Goal: Task Accomplishment & Management: Manage account settings

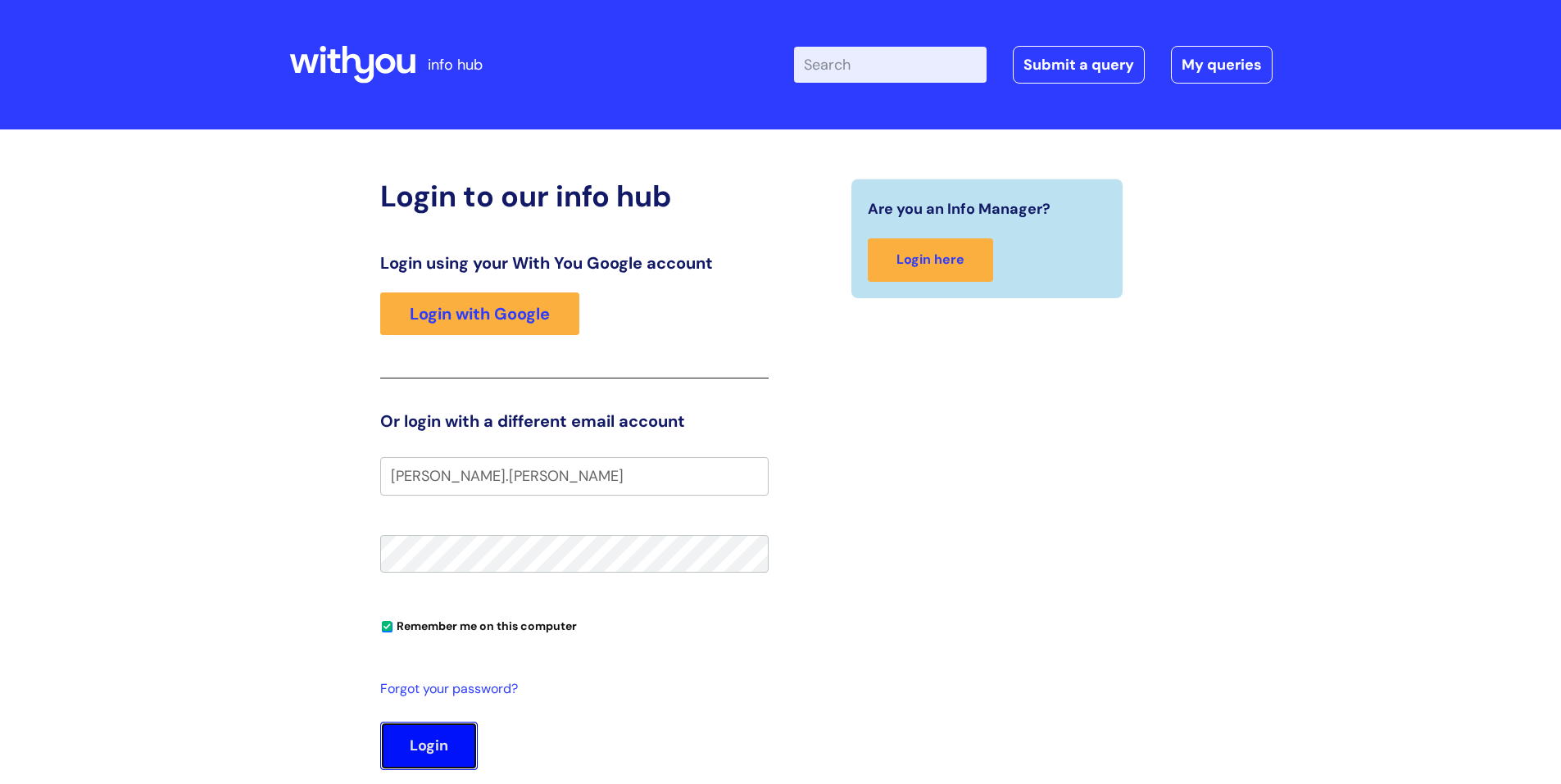
click at [431, 737] on button "Login" at bounding box center [429, 745] width 98 height 47
click at [521, 483] on input "Russell.Lawford" at bounding box center [575, 476] width 389 height 38
type input "[PERSON_NAME][EMAIL_ADDRESS][PERSON_NAME][DOMAIN_NAME]"
click at [425, 744] on button "Login" at bounding box center [429, 745] width 98 height 47
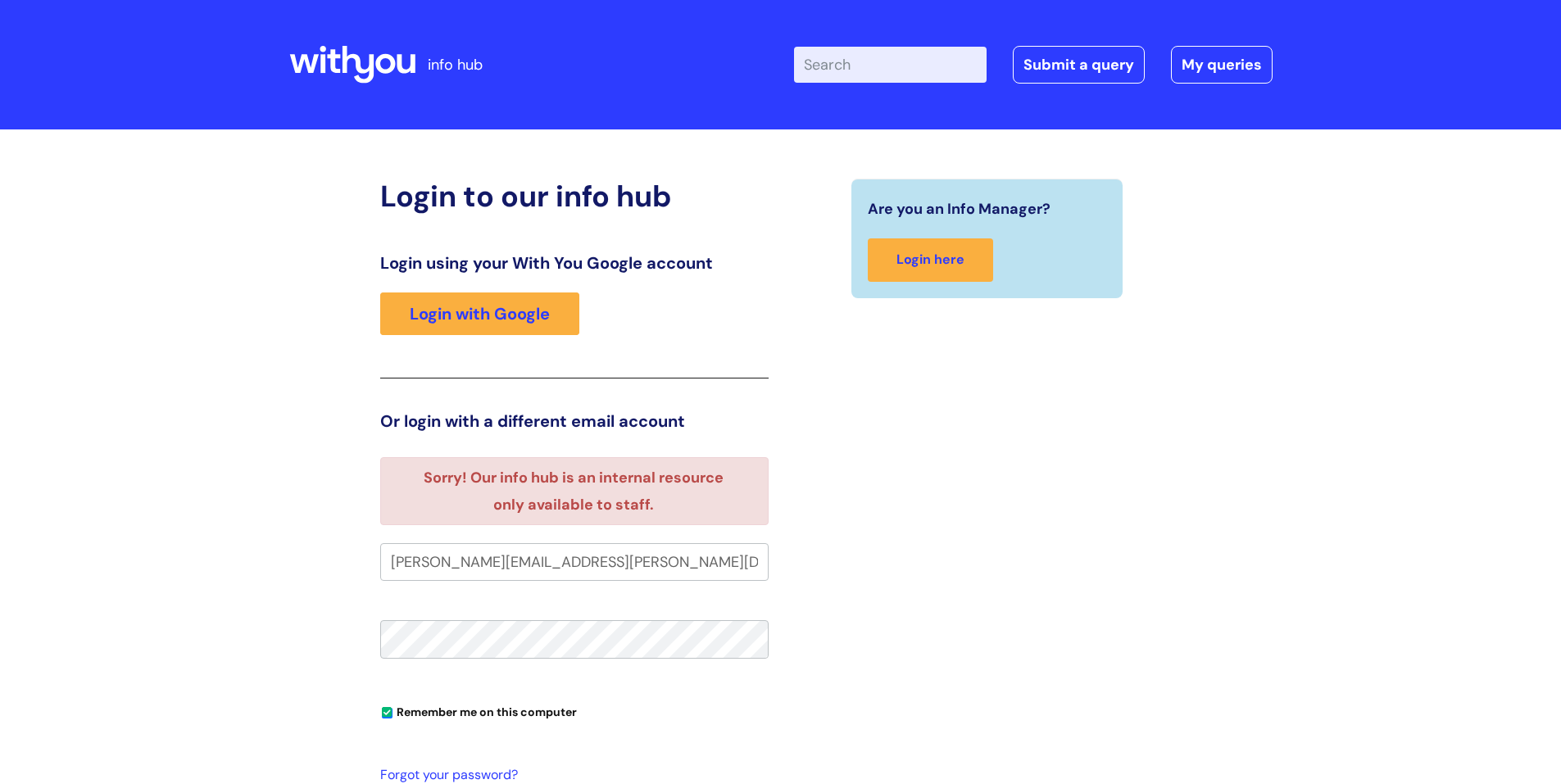
click at [870, 532] on div "Are you an Info Manager? Login here" at bounding box center [988, 551] width 413 height 747
click at [504, 356] on div "Login using your With You Google account Login with Google" at bounding box center [575, 315] width 389 height 126
click at [486, 316] on link "Login with Google" at bounding box center [480, 314] width 199 height 43
